Goal: Information Seeking & Learning: Learn about a topic

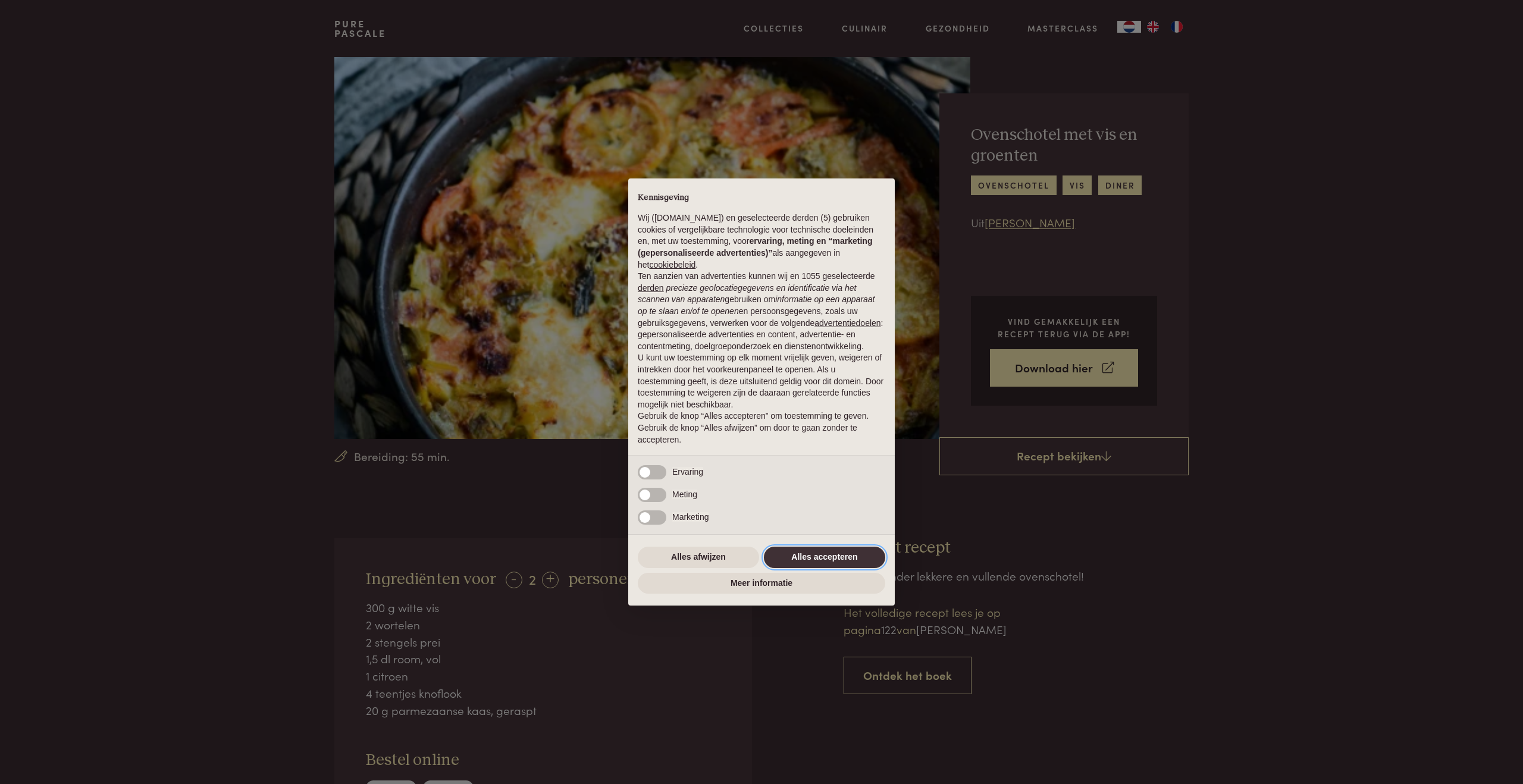
click at [845, 561] on button "Alles accepteren" at bounding box center [824, 557] width 121 height 22
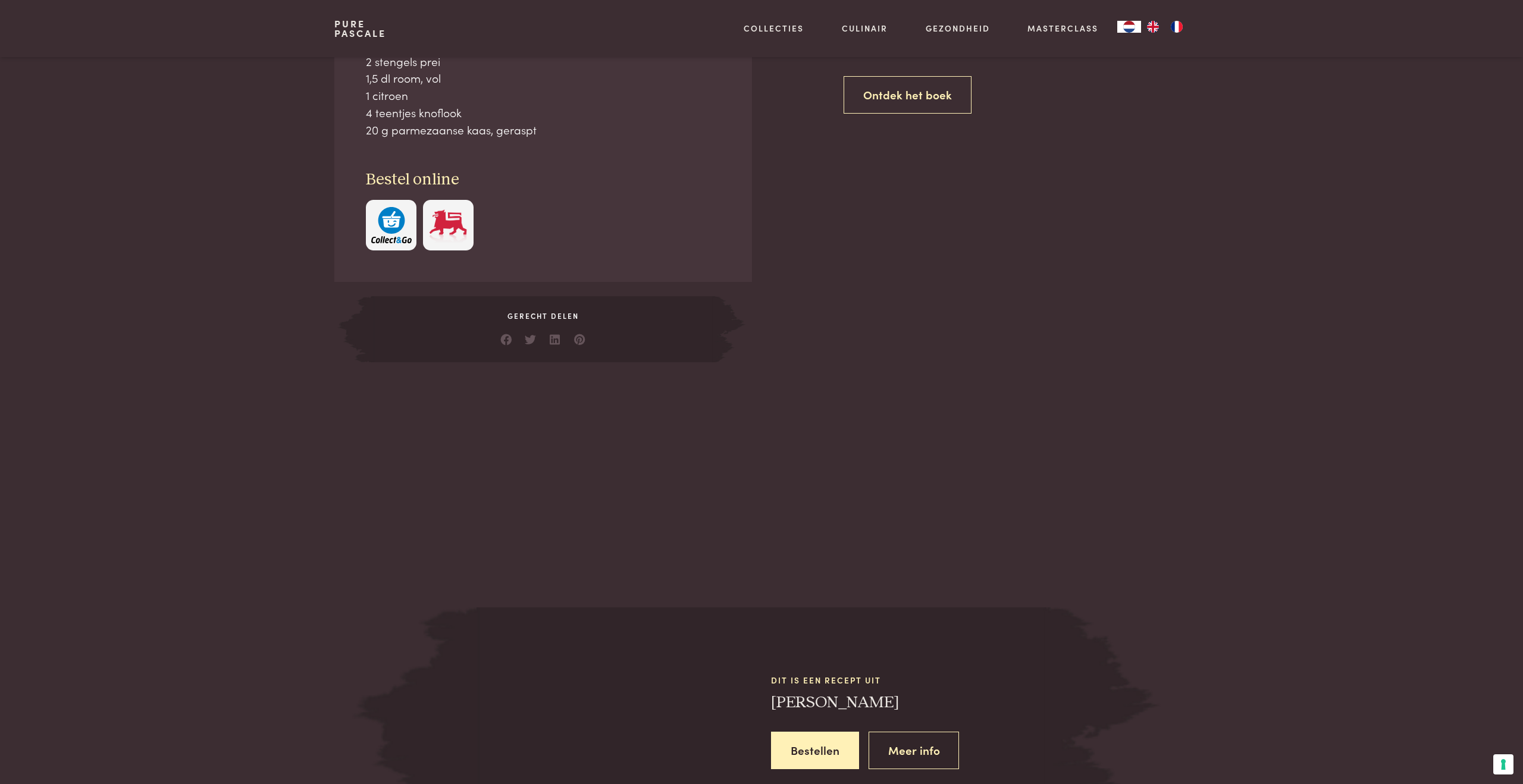
scroll to position [729, 0]
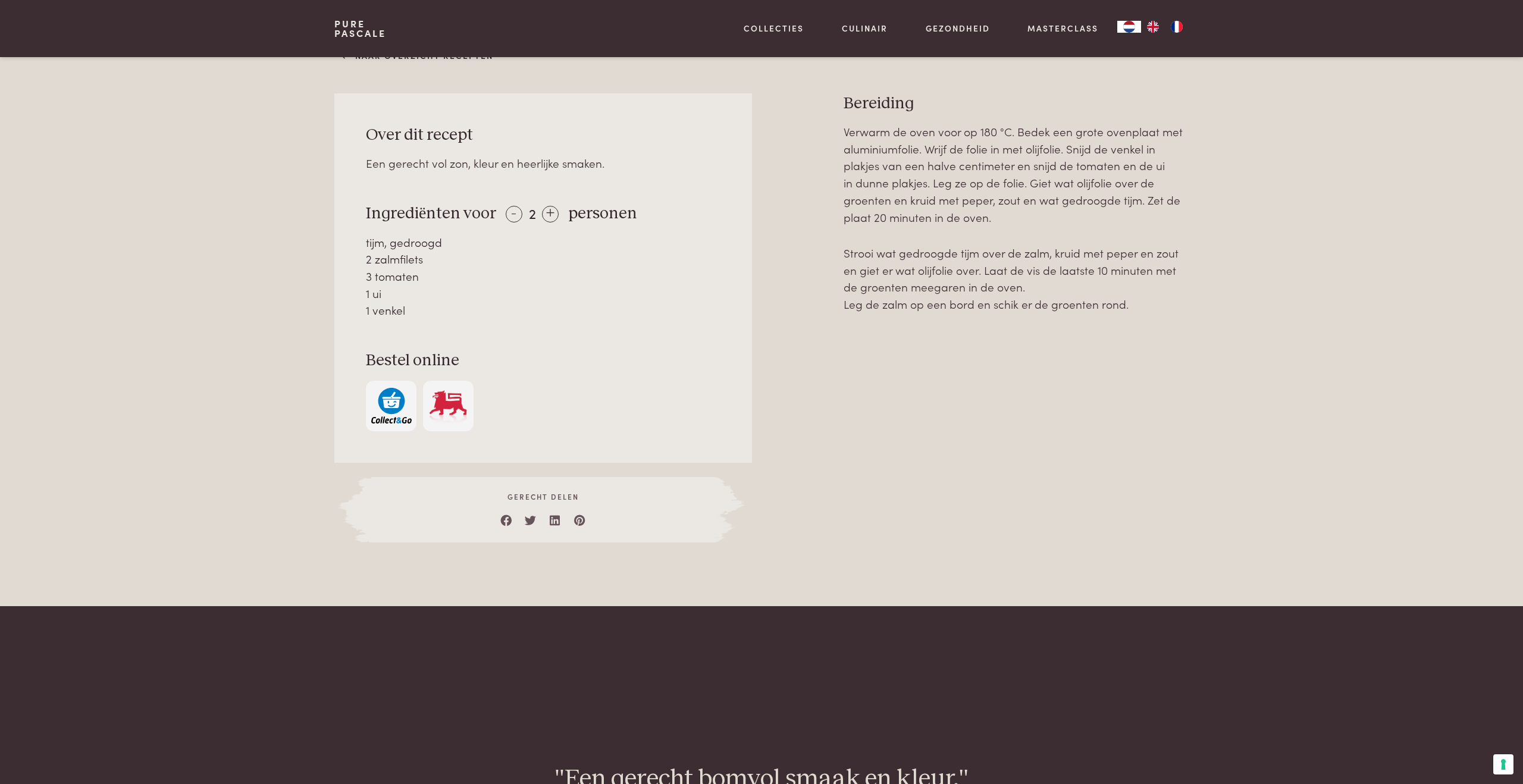
scroll to position [376, 0]
